Goal: Information Seeking & Learning: Learn about a topic

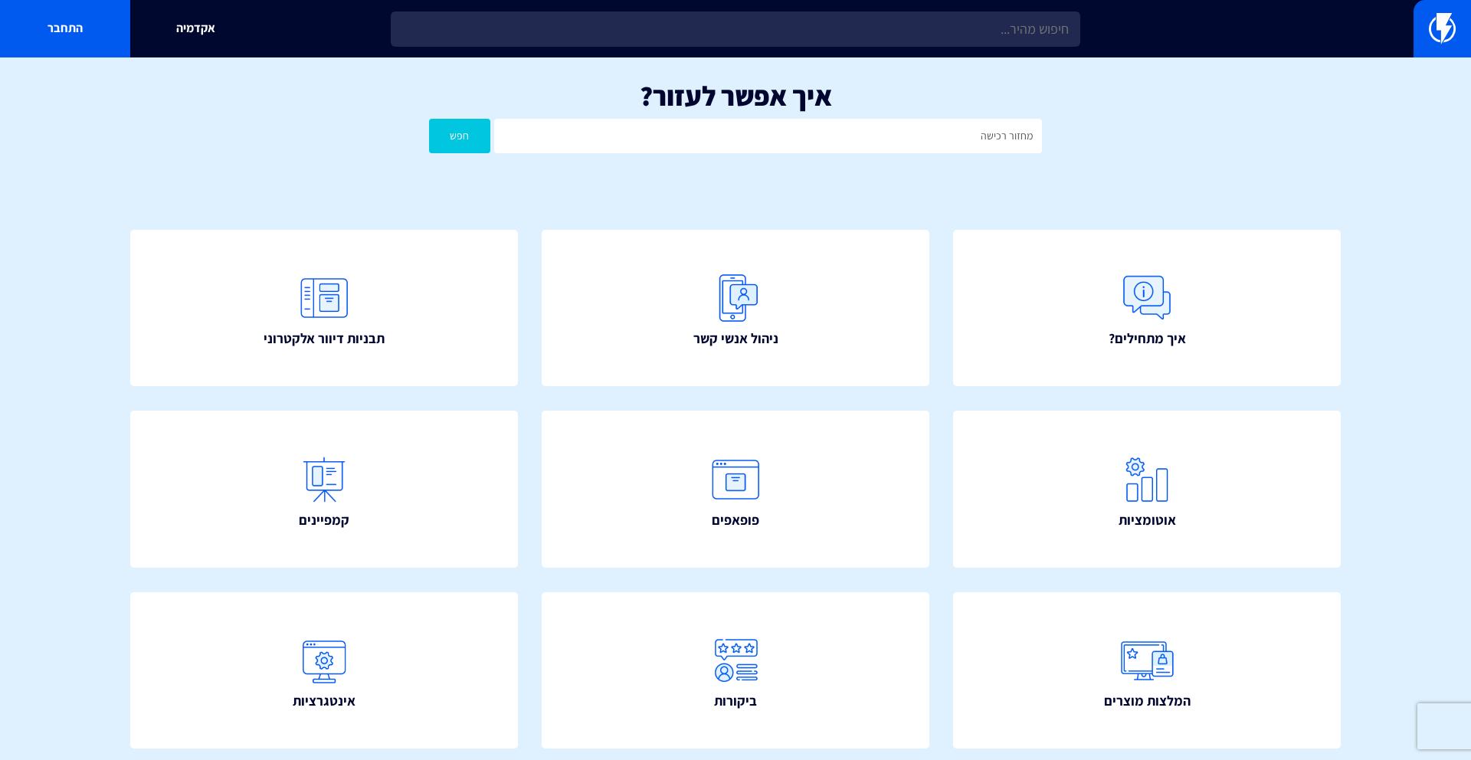
type input "מחזור רכישה"
click at [429, 119] on button "חפש" at bounding box center [459, 136] width 61 height 34
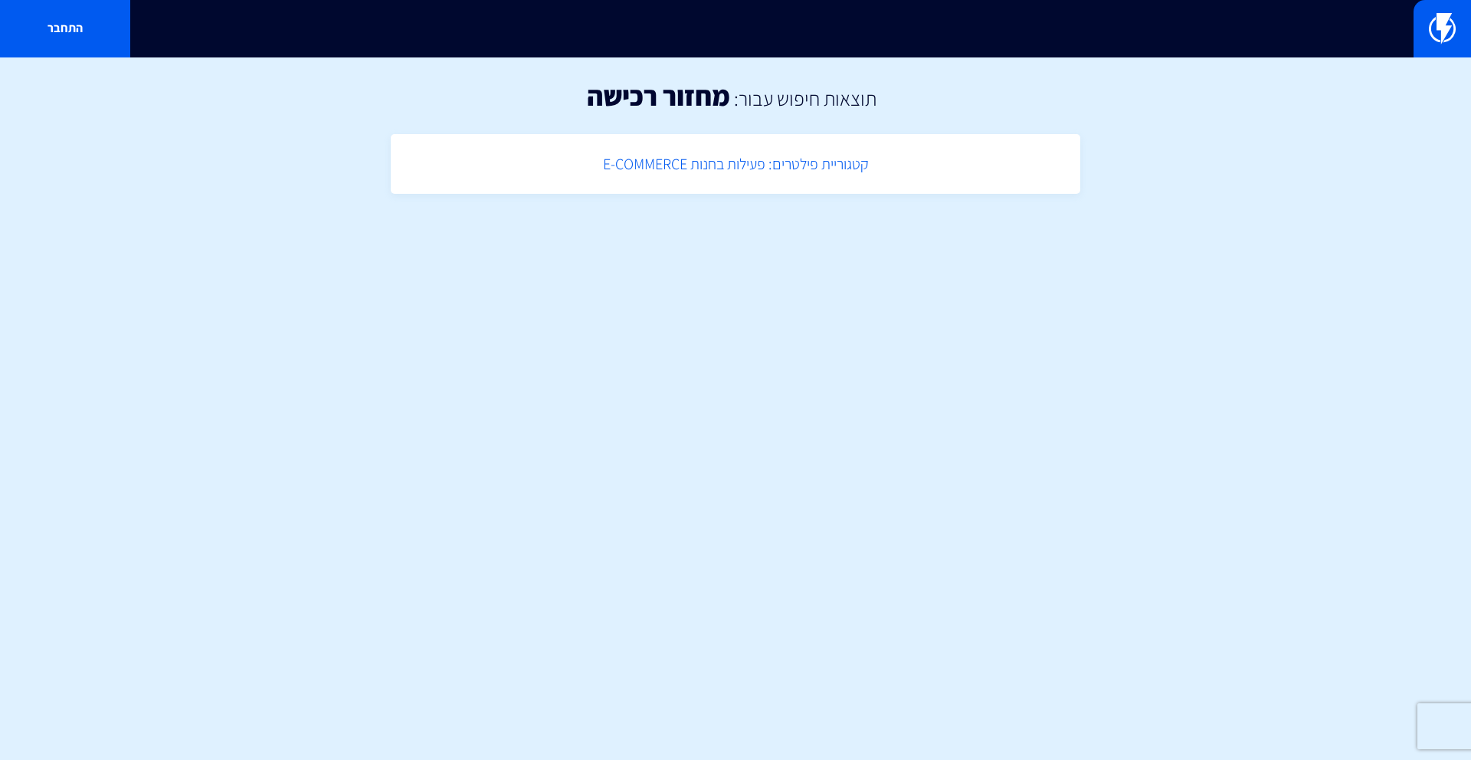
click at [737, 169] on link "קטגוריית פילטרים: פעילות בחנות E-COMMERCE" at bounding box center [735, 164] width 674 height 45
